Goal: Transaction & Acquisition: Download file/media

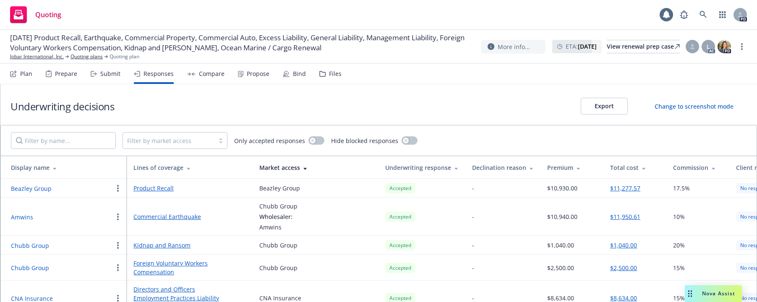
scroll to position [253, 0]
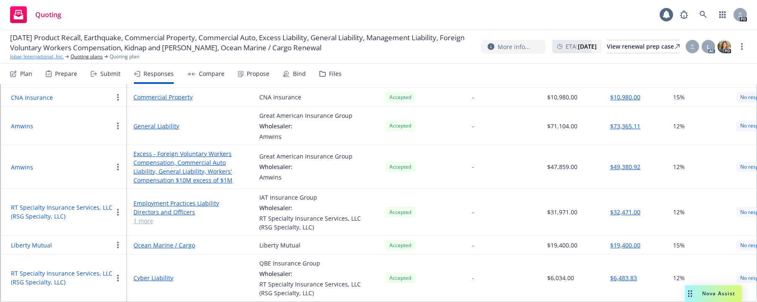
click at [36, 58] on link "Jobar International, Inc." at bounding box center [37, 57] width 54 height 8
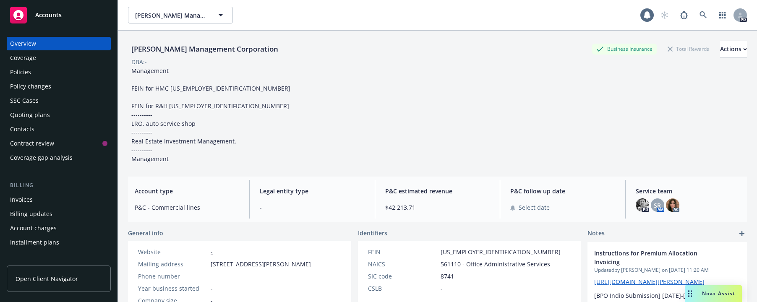
click at [19, 72] on div "Policies" at bounding box center [20, 71] width 21 height 13
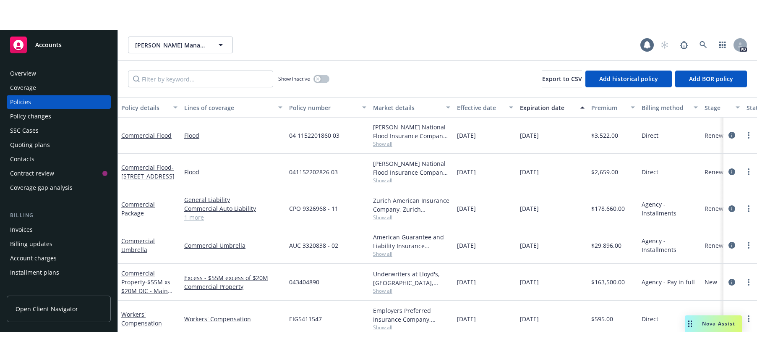
scroll to position [368, 0]
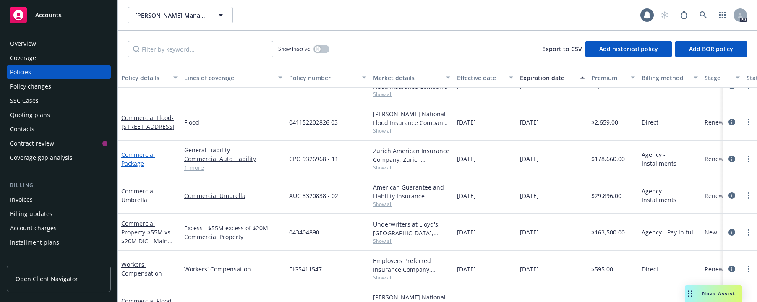
click at [132, 156] on link "Commercial Package" at bounding box center [138, 159] width 34 height 17
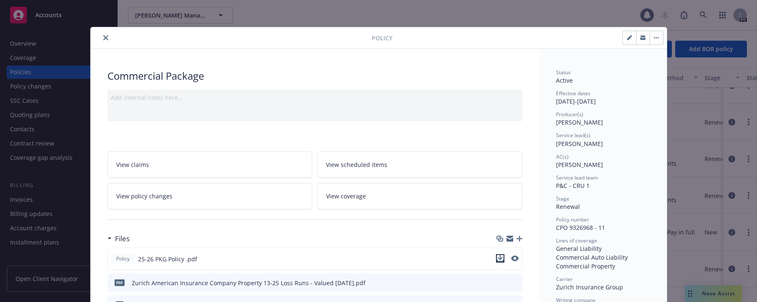
click at [497, 257] on icon "download file" at bounding box center [500, 258] width 7 height 7
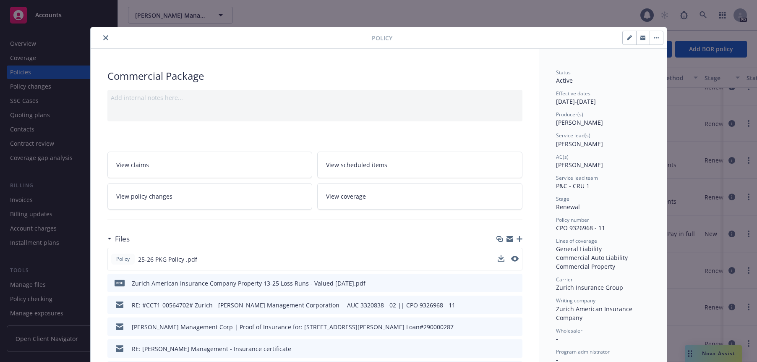
click at [103, 38] on icon "close" at bounding box center [105, 37] width 5 height 5
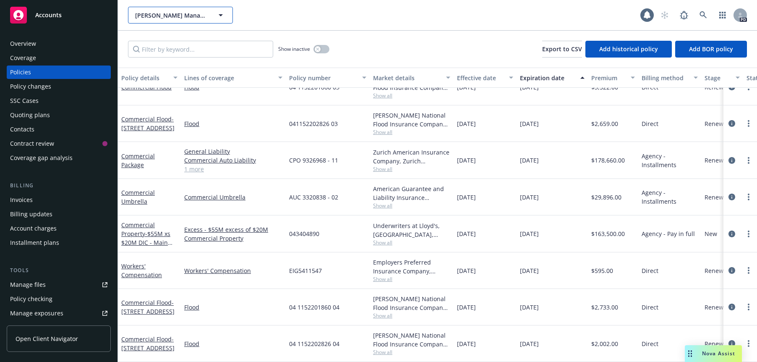
click at [186, 13] on span "Handley Management Corporation" at bounding box center [171, 15] width 73 height 9
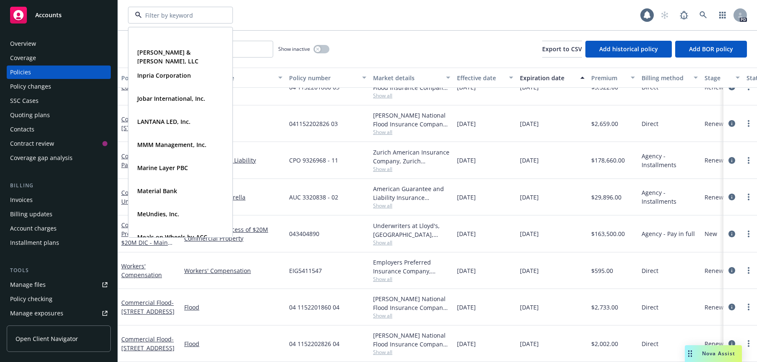
scroll to position [306, 0]
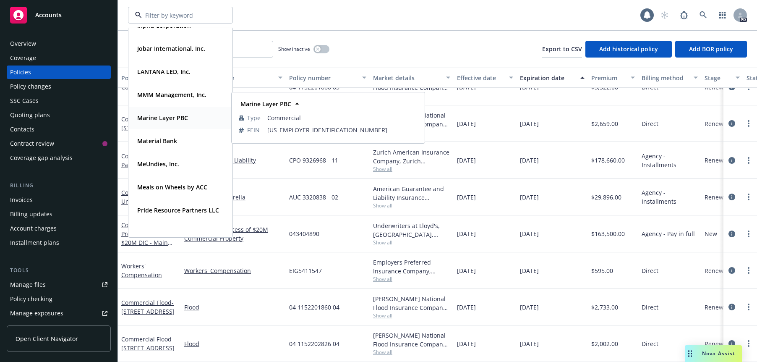
click at [151, 118] on strong "Marine Layer PBC" at bounding box center [162, 118] width 51 height 8
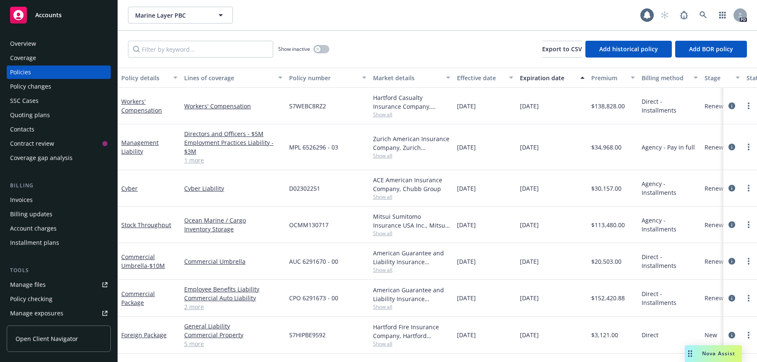
click at [31, 285] on div "Manage files" at bounding box center [28, 284] width 36 height 13
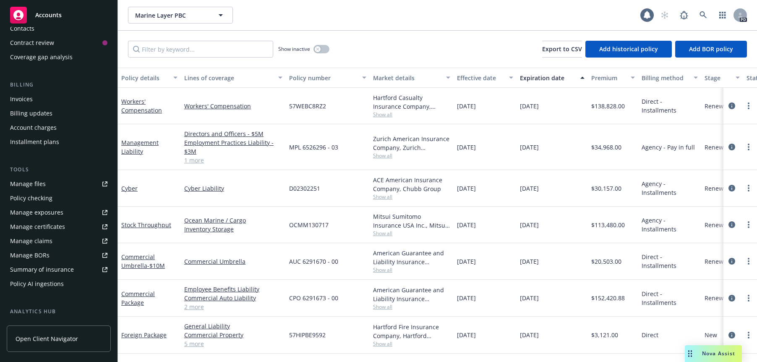
scroll to position [101, 0]
click at [14, 185] on div "Manage files" at bounding box center [28, 183] width 36 height 13
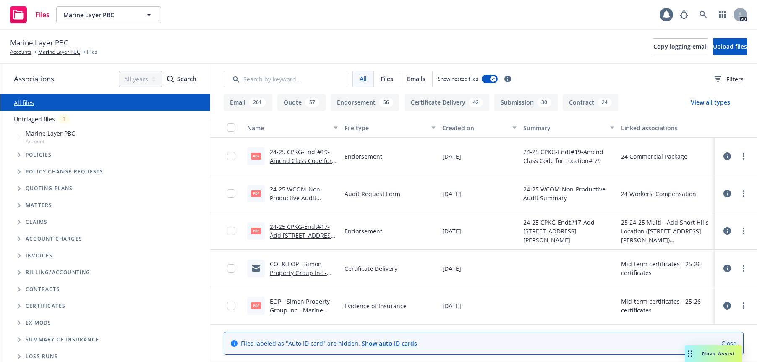
click at [271, 79] on input "Search by keyword..." at bounding box center [286, 79] width 124 height 17
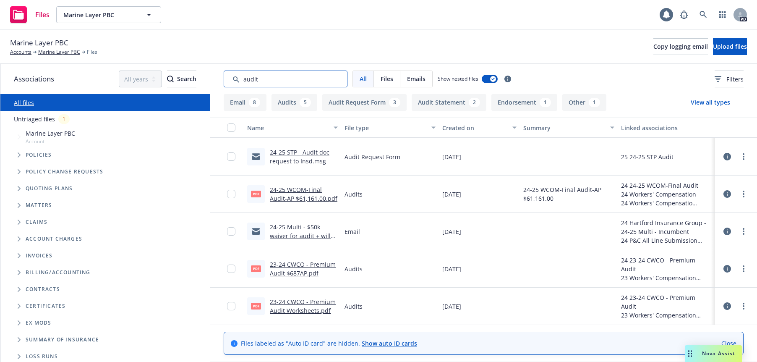
scroll to position [143, 0]
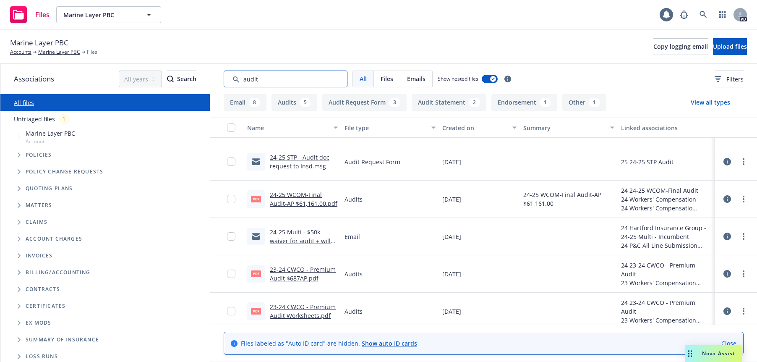
drag, startPoint x: 261, startPoint y: 78, endPoint x: 241, endPoint y: 76, distance: 20.7
click at [241, 76] on input "Search by keyword..." at bounding box center [286, 79] width 124 height 17
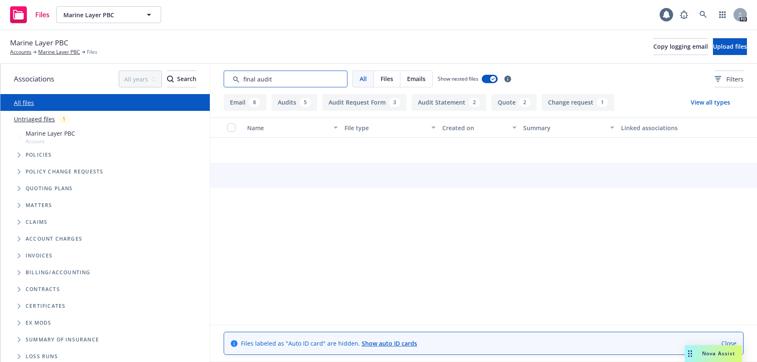
scroll to position [112, 0]
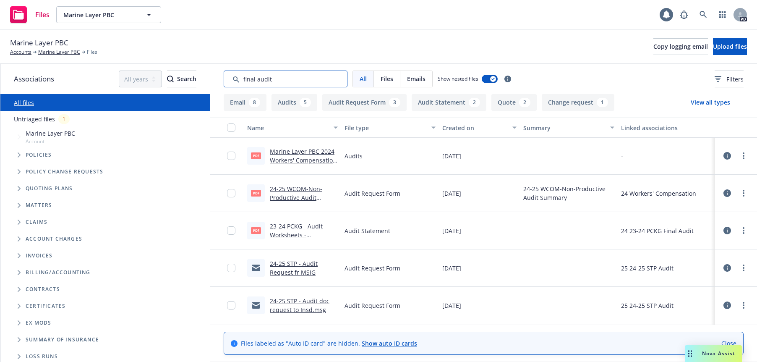
type input "final audit"
click at [282, 228] on link "23-24 PCKG - Audit Worksheets - Hartford.pdf" at bounding box center [303, 239] width 66 height 34
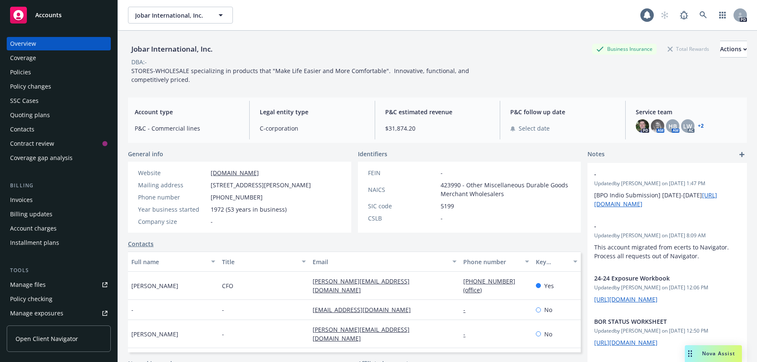
click at [25, 285] on div "Manage files" at bounding box center [28, 284] width 36 height 13
click at [21, 116] on div "Quoting plans" at bounding box center [30, 114] width 40 height 13
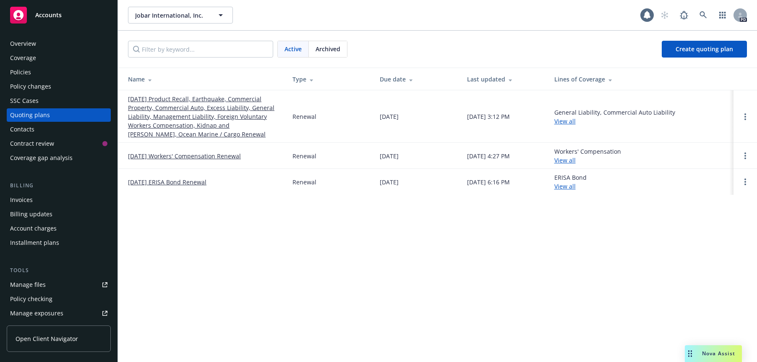
click at [141, 100] on link "[DATE] Product Recall, Earthquake, Commercial Property, Commercial Auto, Excess…" at bounding box center [203, 116] width 151 height 44
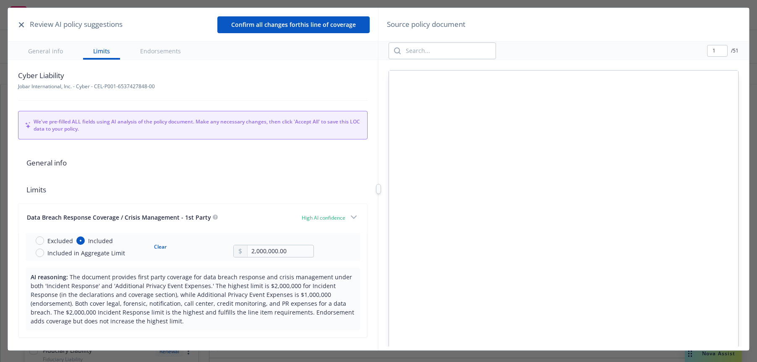
click at [21, 22] on icon "button" at bounding box center [21, 24] width 5 height 5
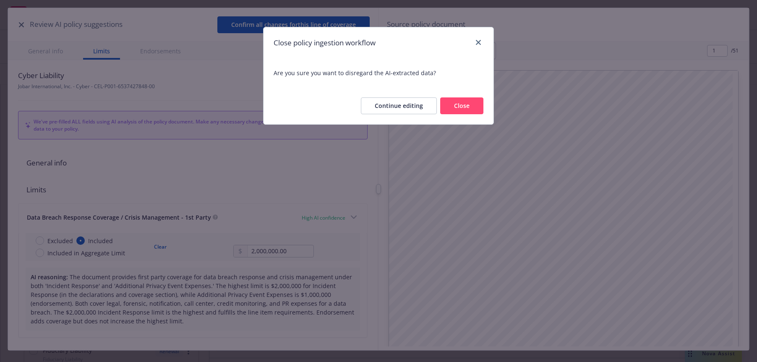
click at [457, 106] on button "Close" at bounding box center [461, 105] width 43 height 17
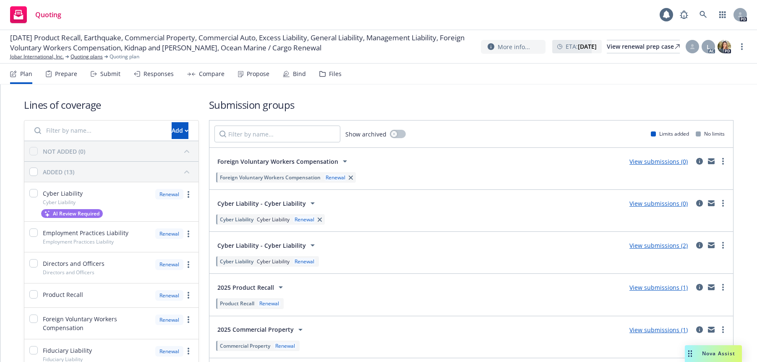
click at [332, 69] on div "Files" at bounding box center [330, 74] width 22 height 20
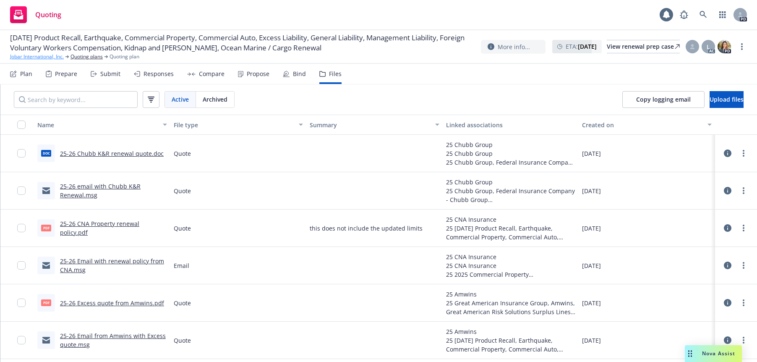
click at [33, 57] on link "Jobar International, Inc." at bounding box center [37, 57] width 54 height 8
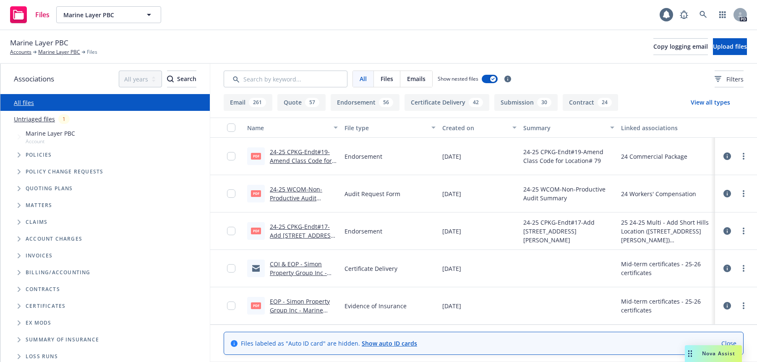
click at [21, 155] on span "Tree Example" at bounding box center [18, 154] width 13 height 13
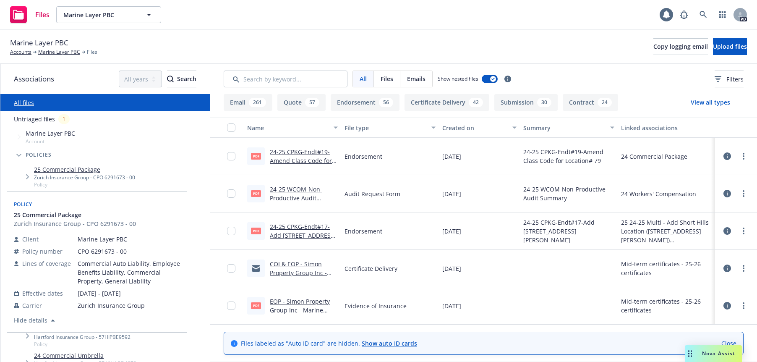
click at [55, 170] on link "25 Commercial Package" at bounding box center [84, 169] width 101 height 9
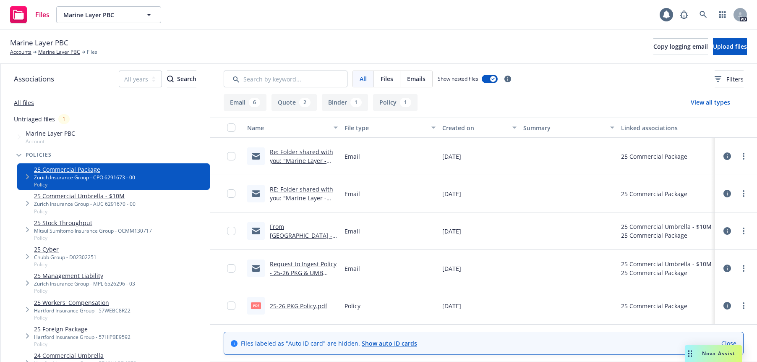
click at [288, 307] on link "25-26 PKG Policy.pdf" at bounding box center [299, 306] width 58 height 8
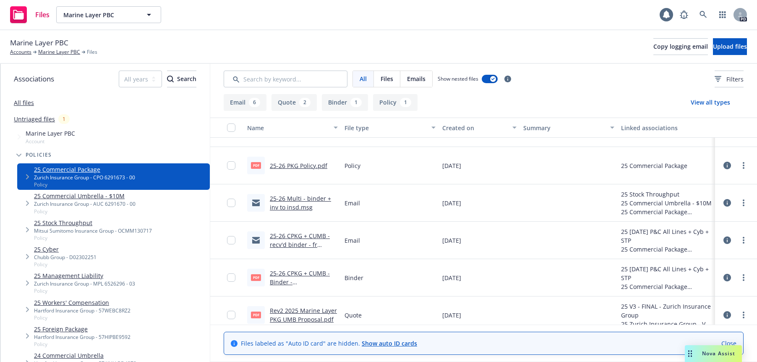
scroll to position [151, 0]
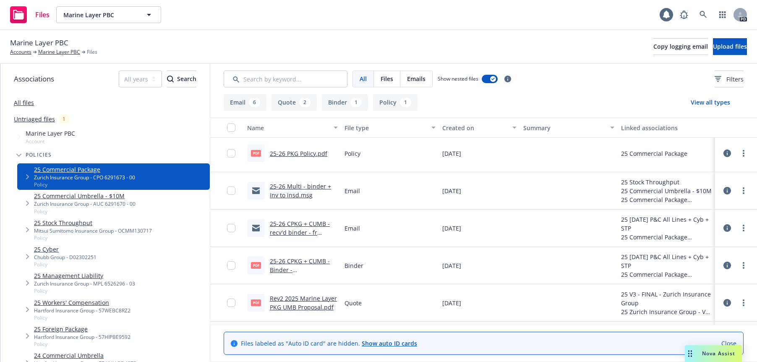
click at [289, 186] on link "25-26 Multi - binder + inv to insd.msg" at bounding box center [300, 190] width 61 height 17
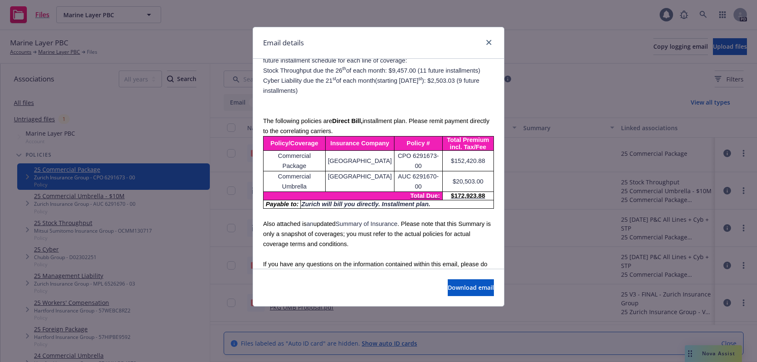
scroll to position [288, 0]
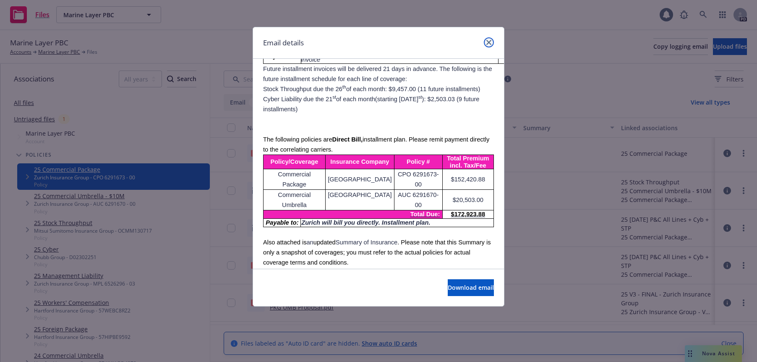
click at [490, 41] on icon "close" at bounding box center [488, 42] width 5 height 5
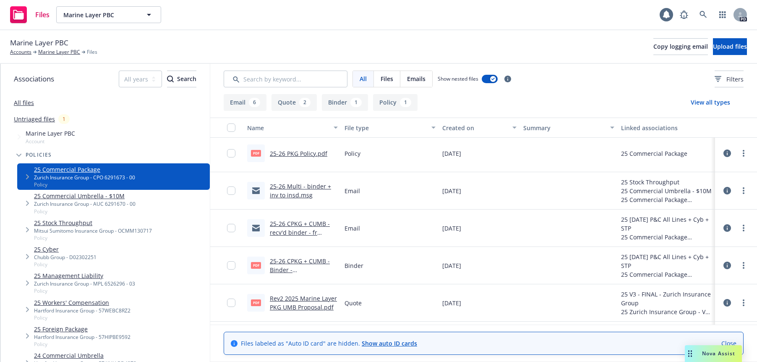
scroll to position [185, 0]
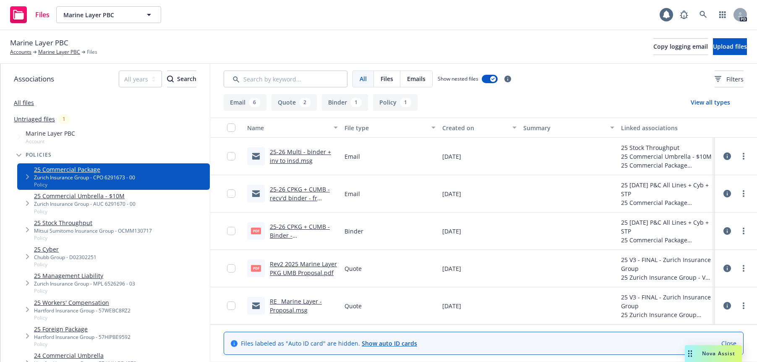
click at [285, 225] on link "25-26 CPKG + CUMB - Binder - Zurich.pdf" at bounding box center [303, 239] width 66 height 34
click at [146, 14] on icon "button" at bounding box center [149, 15] width 10 height 10
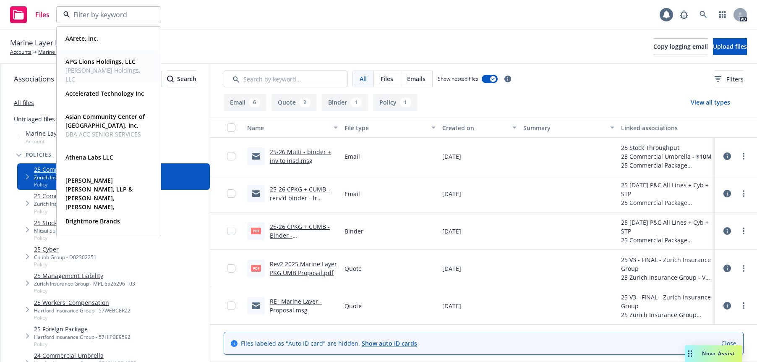
click at [109, 61] on strong "APG Lions Holdings, LLC" at bounding box center [100, 62] width 70 height 8
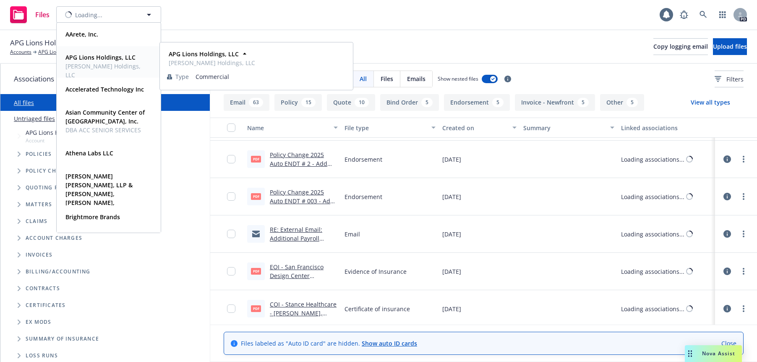
scroll to position [186, 0]
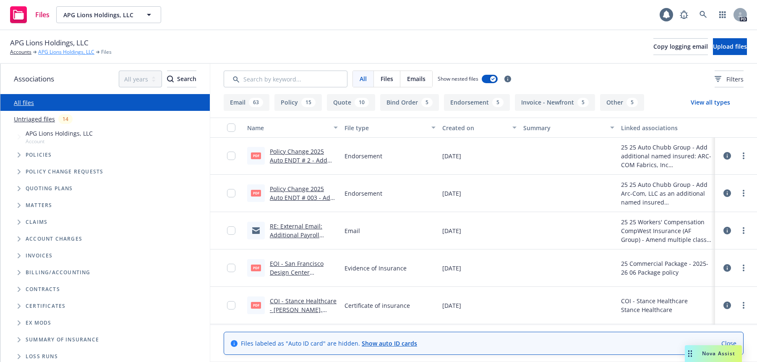
click at [54, 50] on link "APG Lions Holdings, LLC" at bounding box center [66, 52] width 56 height 8
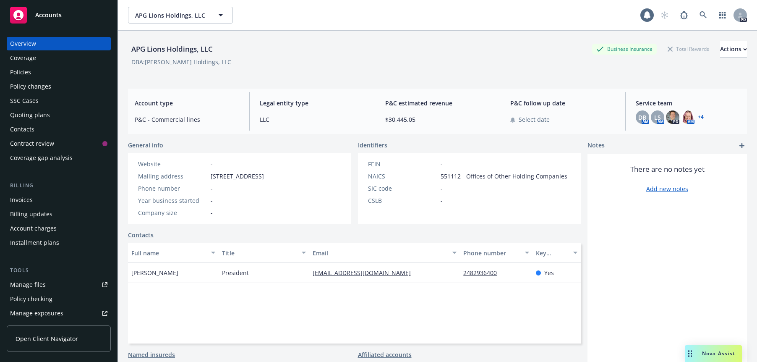
click at [19, 72] on div "Policies" at bounding box center [20, 71] width 21 height 13
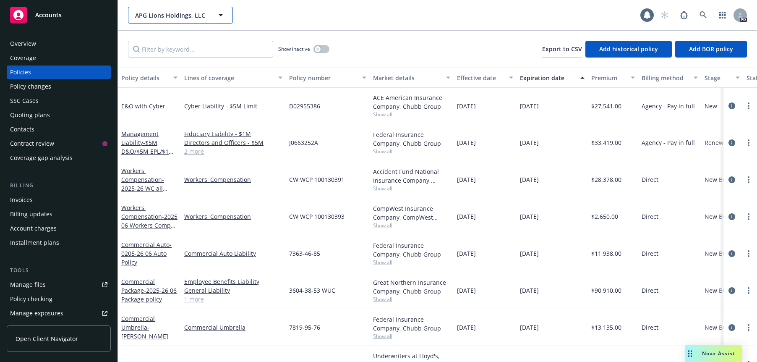
click at [220, 14] on icon "button" at bounding box center [221, 15] width 4 height 2
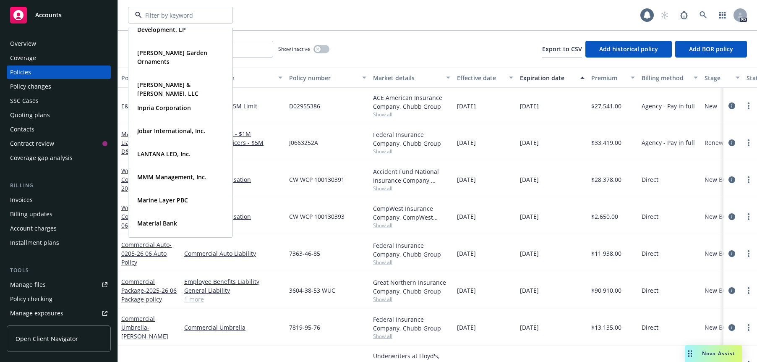
scroll to position [257, 0]
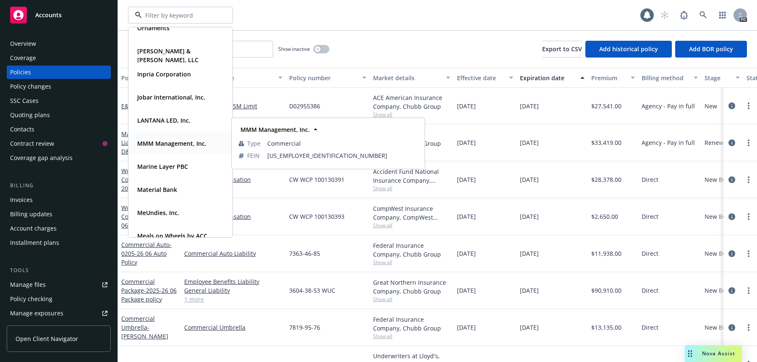
click at [152, 142] on strong "MMM Management, Inc." at bounding box center [171, 143] width 69 height 8
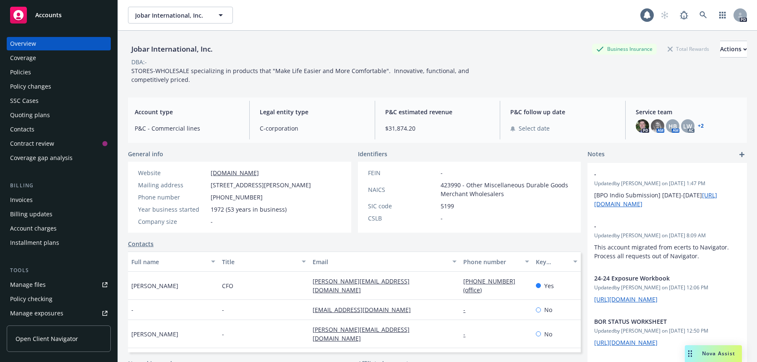
click at [17, 73] on div "Policies" at bounding box center [20, 71] width 21 height 13
